Goal: Register for event/course

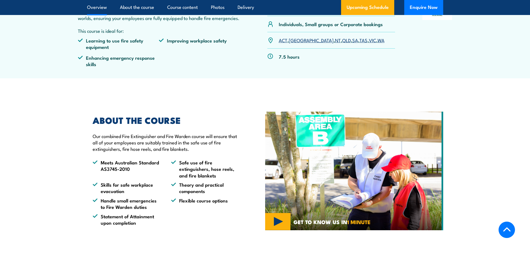
scroll to position [273, 0]
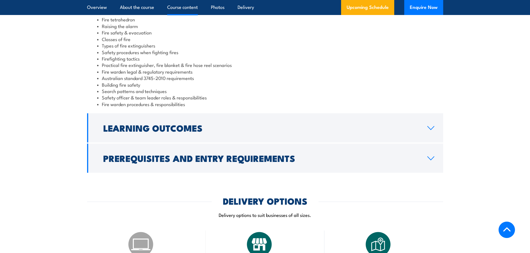
drag, startPoint x: 258, startPoint y: 124, endPoint x: 249, endPoint y: 165, distance: 41.9
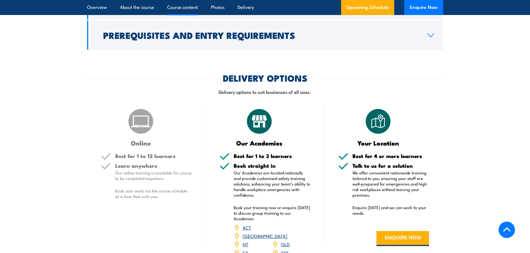
scroll to position [643, 0]
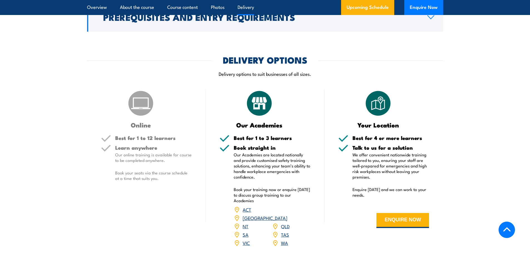
click at [114, 139] on div "Best for 1 to 12 learners" at bounding box center [146, 140] width 91 height 10
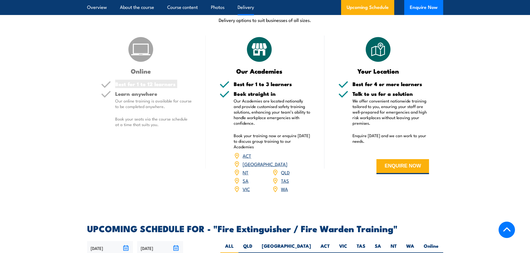
scroll to position [699, 0]
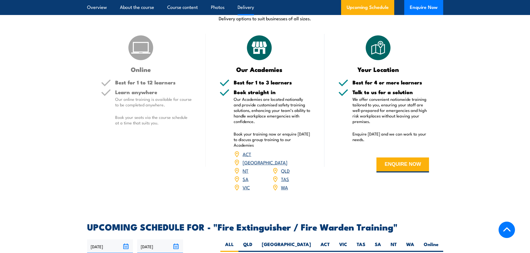
click at [270, 118] on p "Our Academies are located nationally and provide customised safety training sol…" at bounding box center [272, 111] width 77 height 28
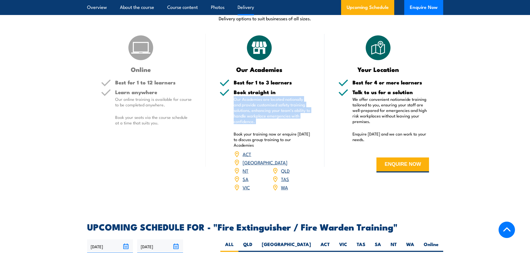
click at [270, 118] on p "Our Academies are located nationally and provide customised safety training sol…" at bounding box center [272, 111] width 77 height 28
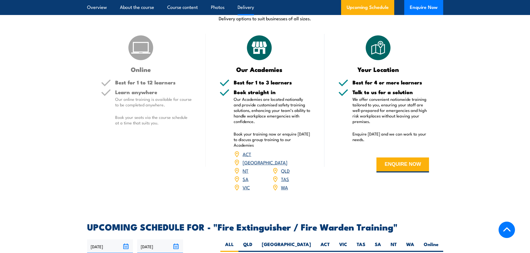
click at [256, 77] on div "Our Academies Best for 1 to 3 learners Book straight in Our Academies are locat…" at bounding box center [265, 116] width 119 height 165
click at [286, 167] on link "QLD" at bounding box center [285, 170] width 9 height 7
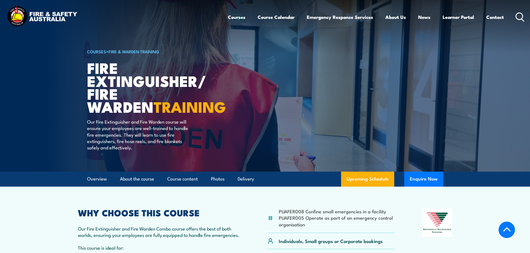
drag, startPoint x: 27, startPoint y: 140, endPoint x: -5, endPoint y: -11, distance: 154.1
